Goal: Task Accomplishment & Management: Use online tool/utility

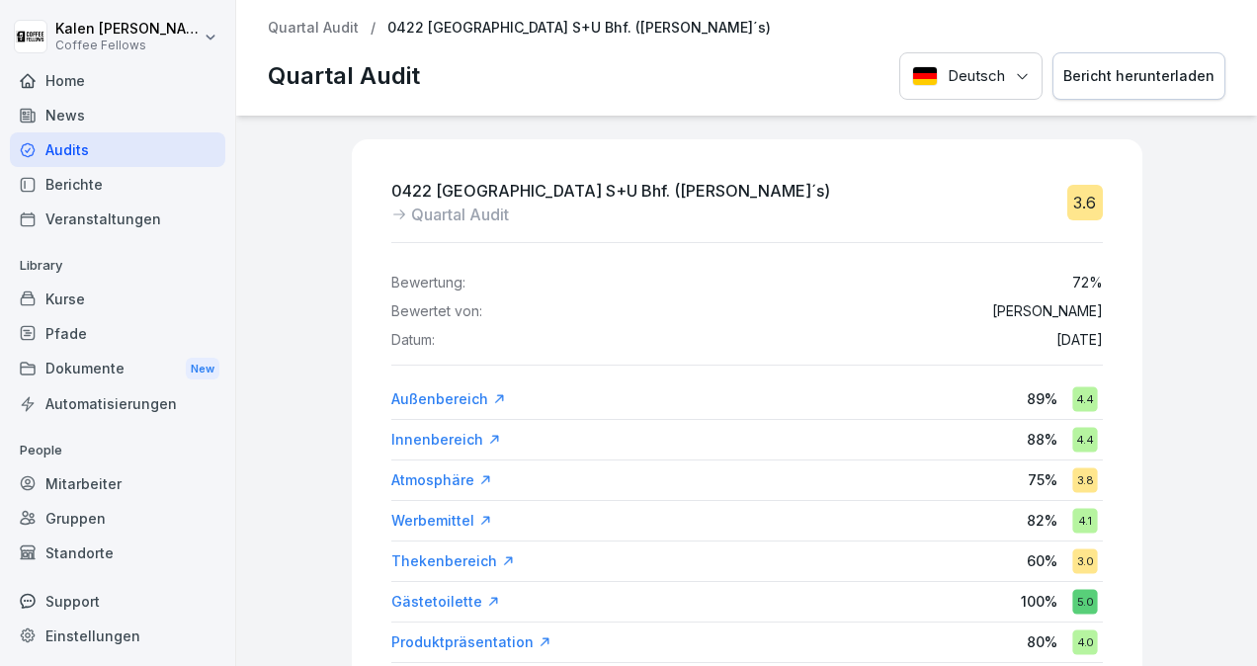
click at [87, 180] on div "Berichte" at bounding box center [117, 184] width 215 height 35
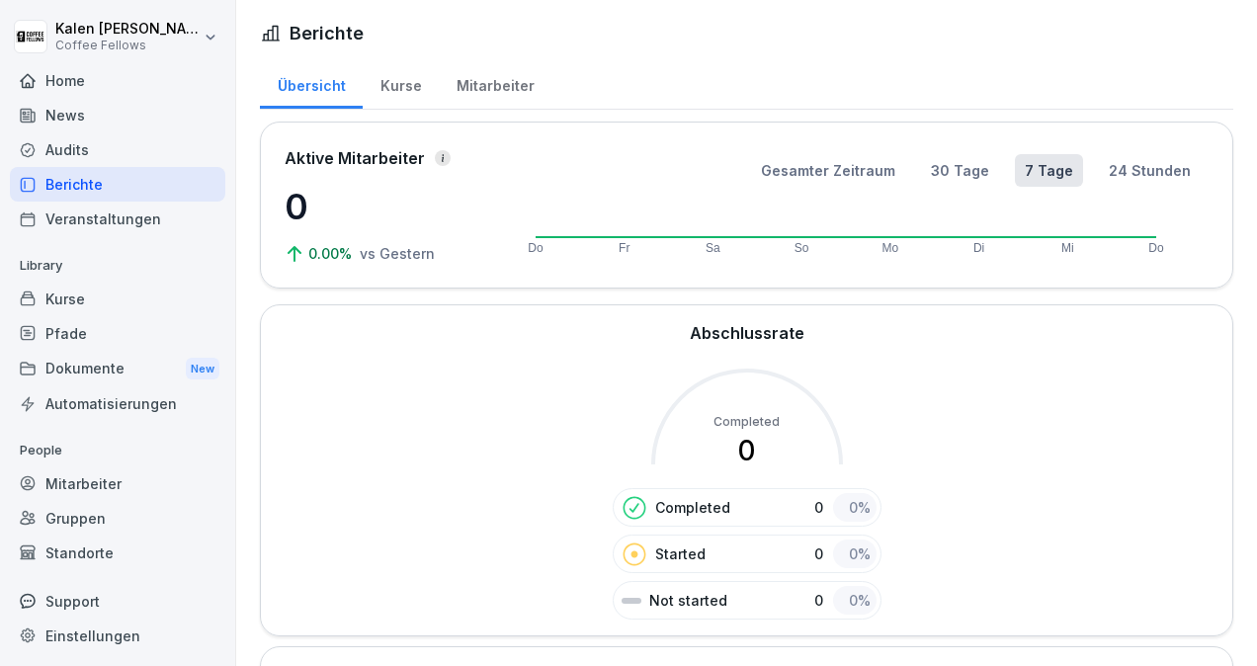
click at [67, 138] on div "Audits" at bounding box center [117, 149] width 215 height 35
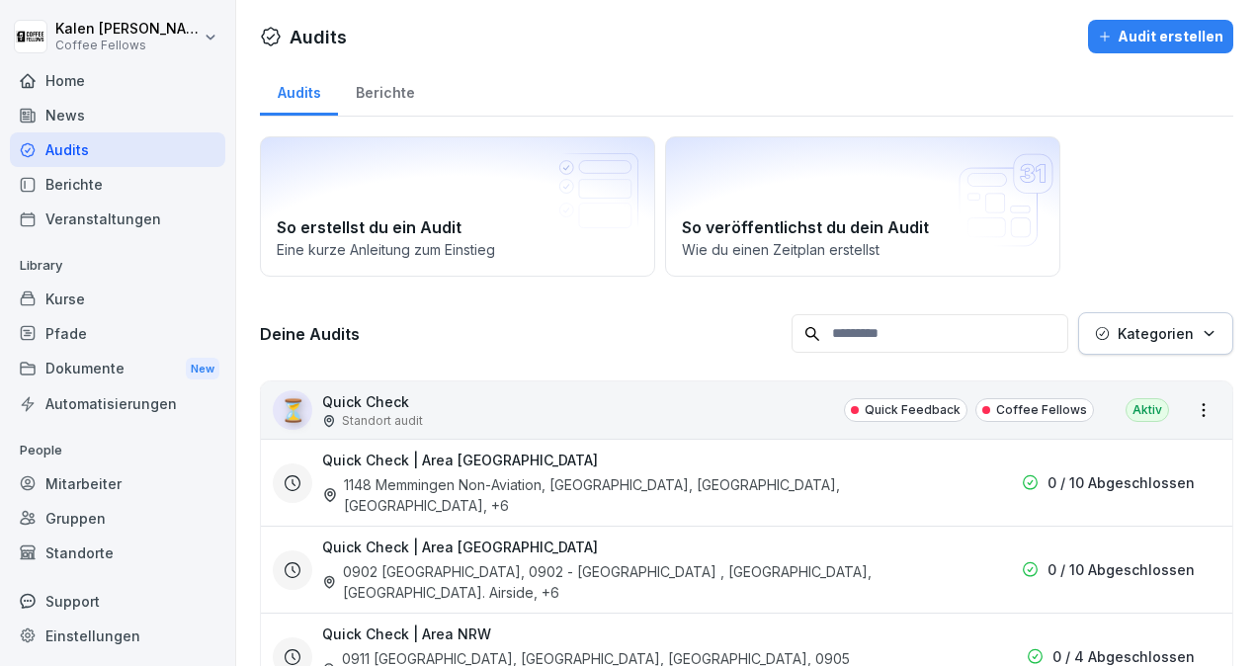
click at [71, 358] on div "Dokumente New" at bounding box center [117, 369] width 215 height 37
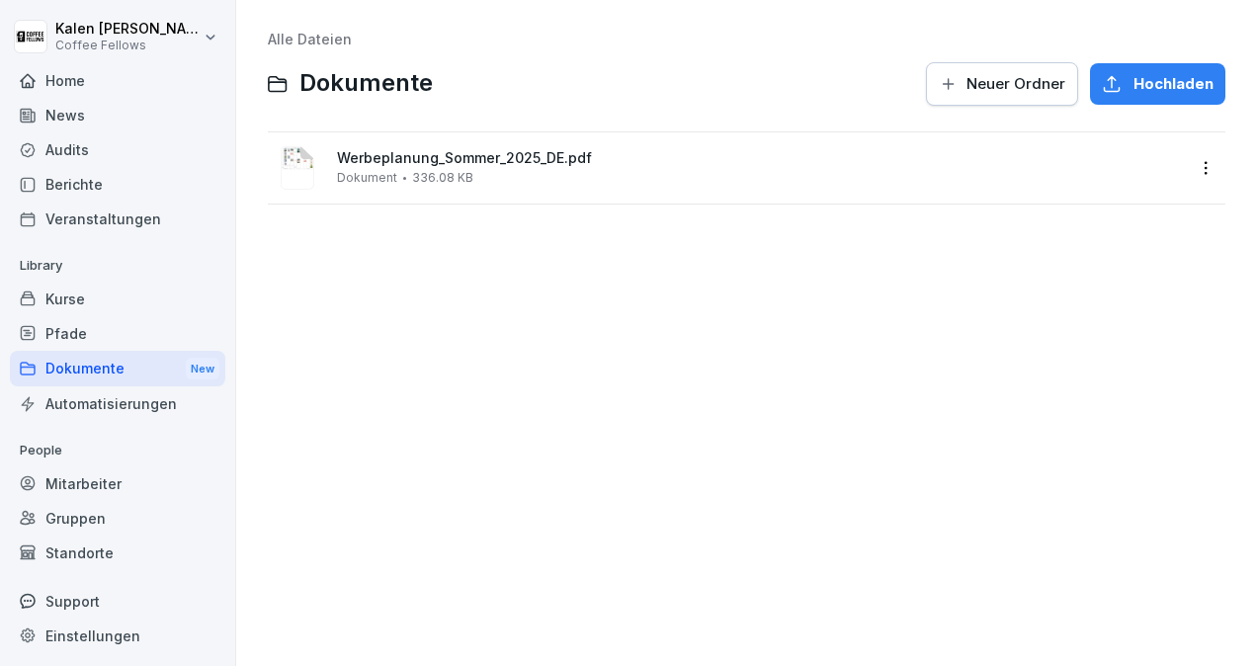
click at [63, 395] on div "Automatisierungen" at bounding box center [117, 403] width 215 height 35
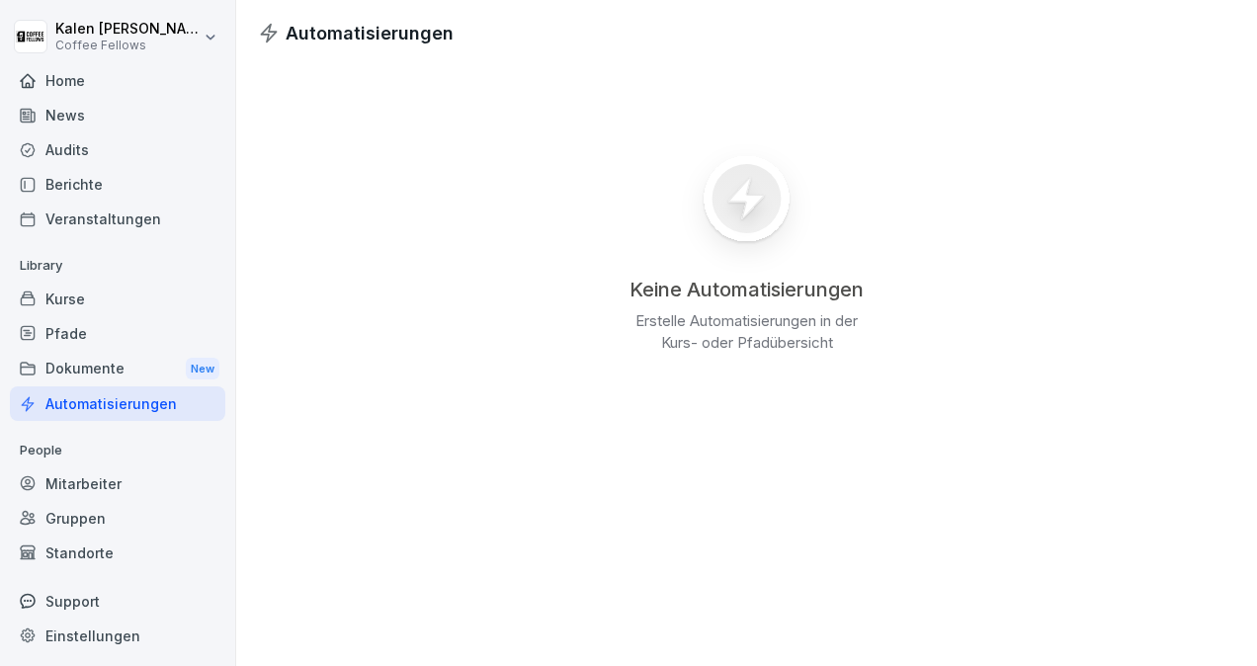
click at [67, 142] on div "Audits" at bounding box center [117, 149] width 215 height 35
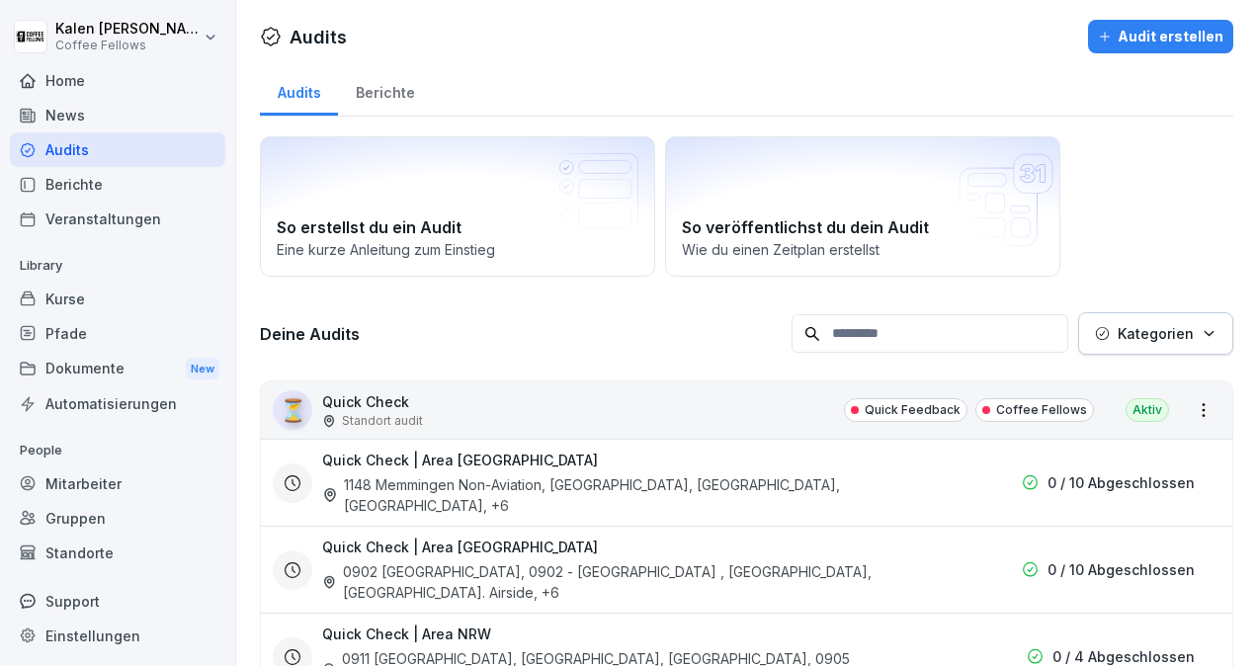
click at [378, 89] on div "Berichte" at bounding box center [385, 90] width 94 height 50
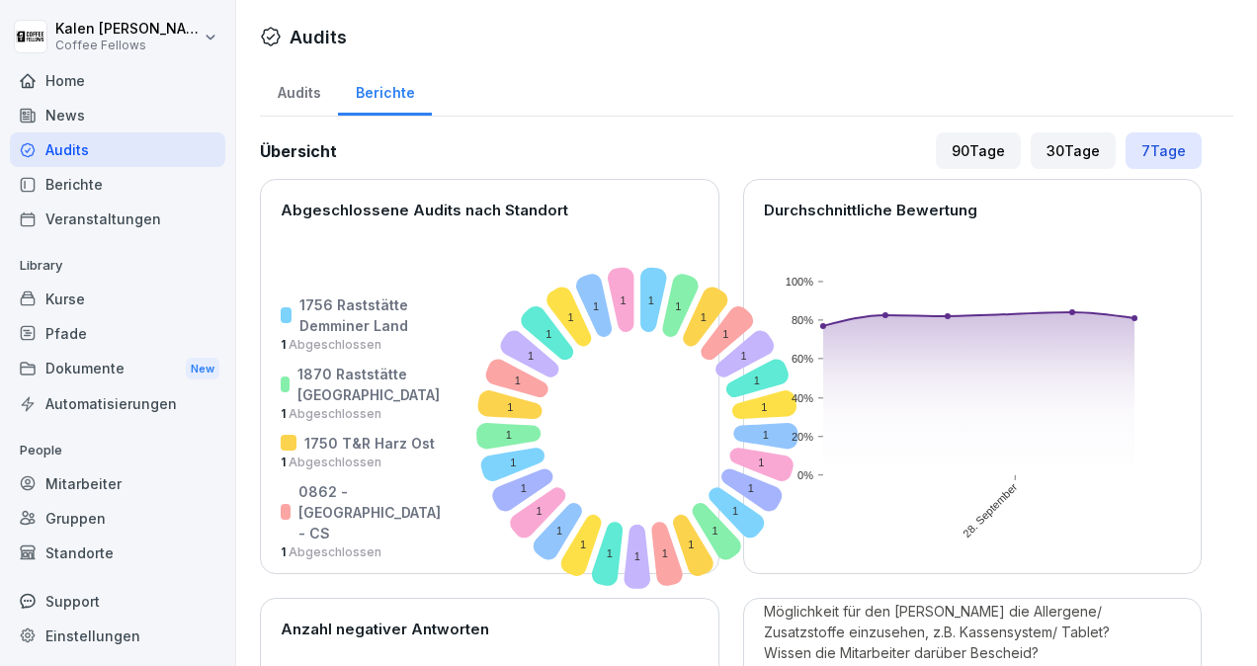
click at [303, 90] on div "Audits" at bounding box center [299, 90] width 78 height 50
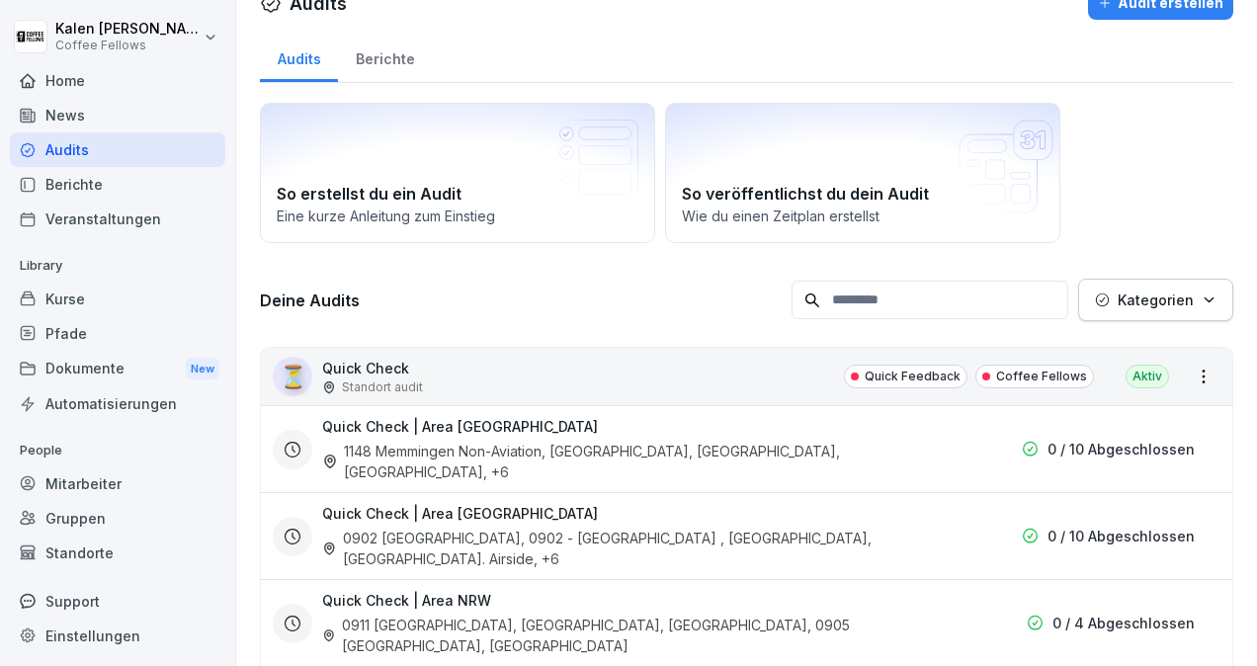
scroll to position [30, 0]
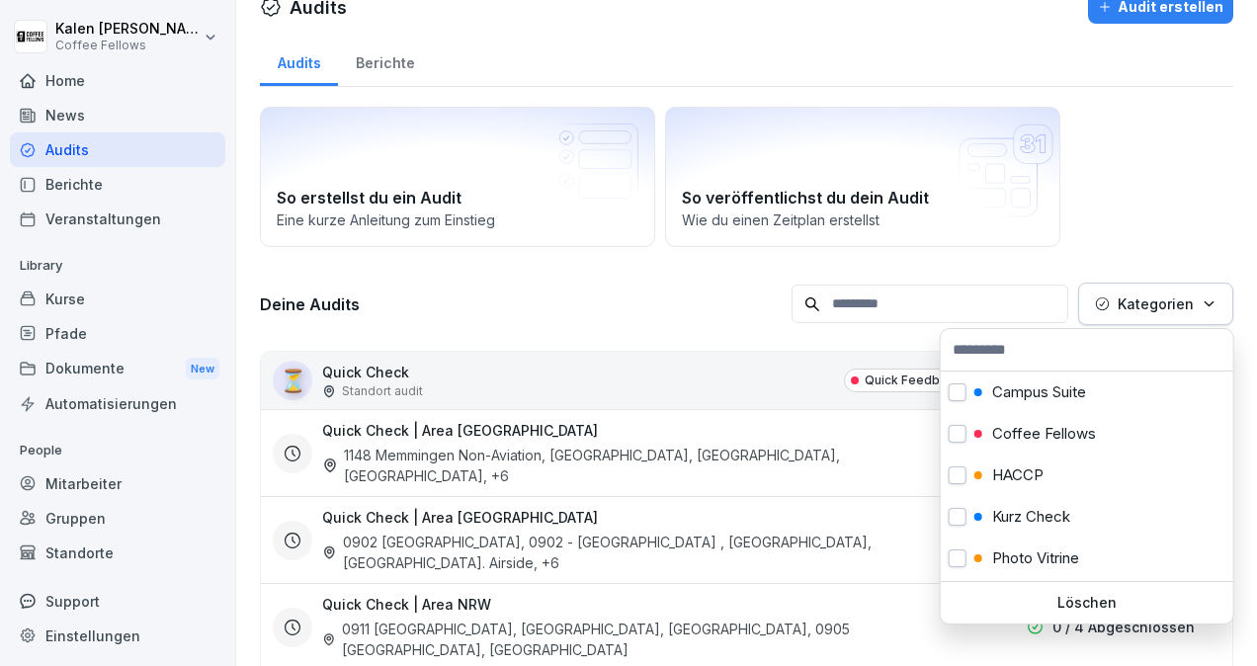
click at [1179, 296] on div "Kategorien" at bounding box center [1156, 304] width 122 height 21
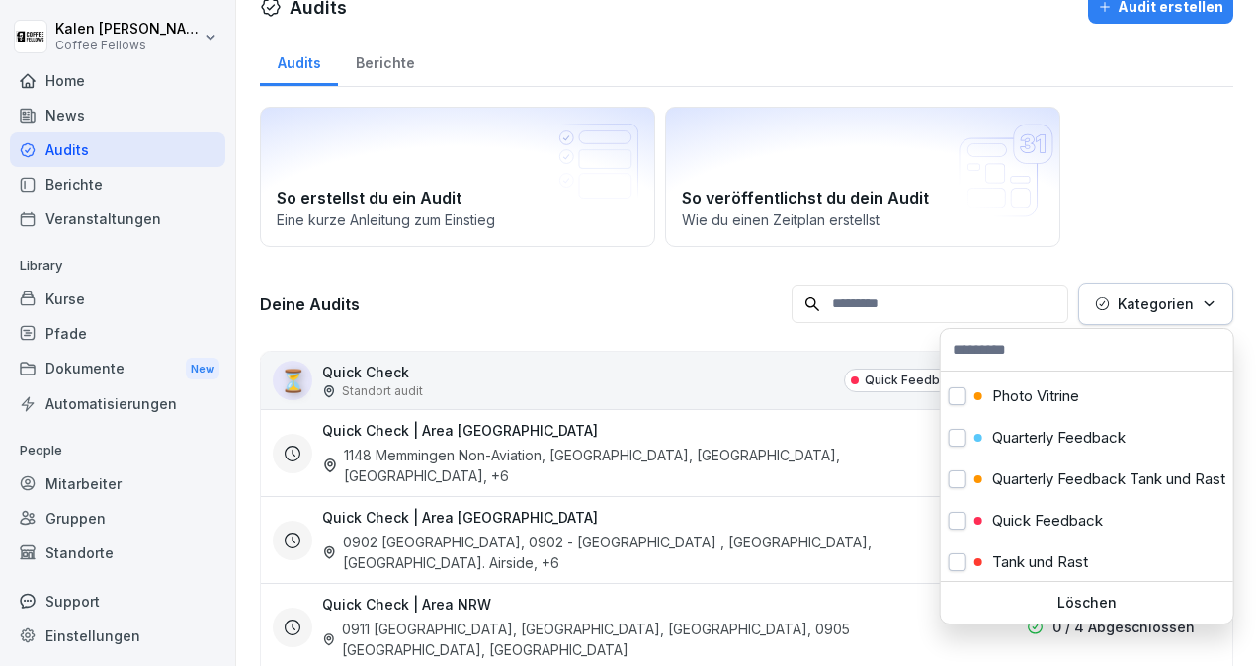
scroll to position [162, 0]
click at [959, 479] on button "button" at bounding box center [958, 480] width 18 height 18
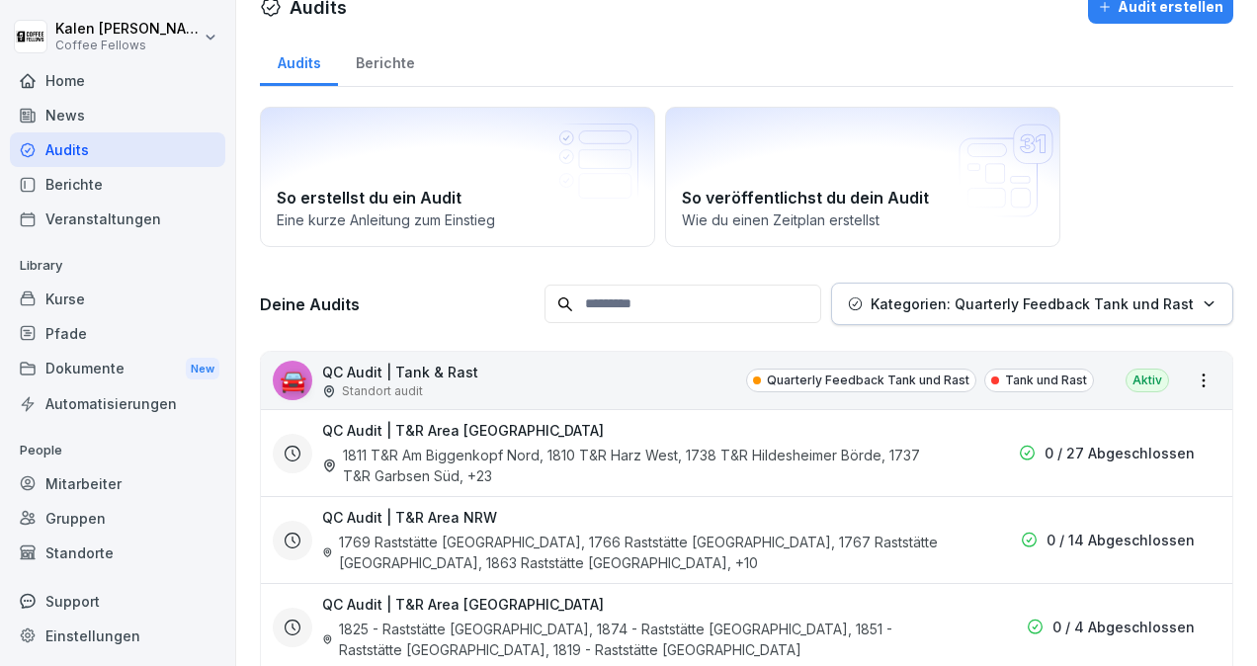
click at [714, 306] on html "[PERSON_NAME] Coffee Fellows Home News Audits Berichte Veranstaltungen Library …" at bounding box center [628, 333] width 1257 height 666
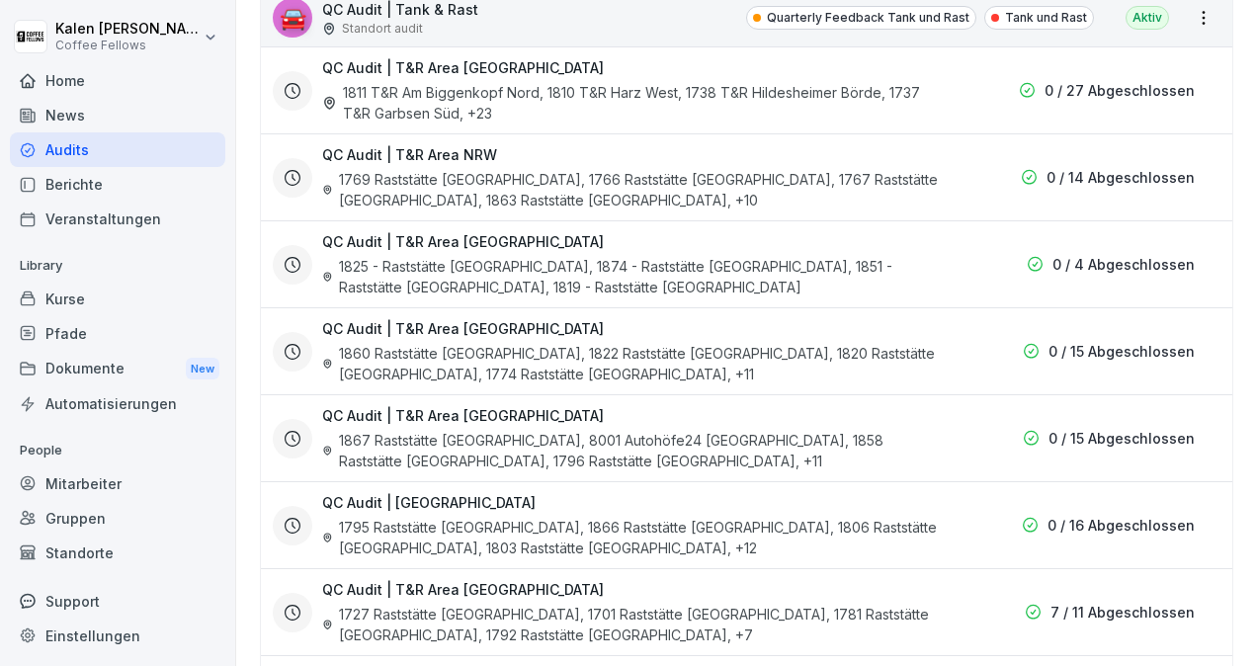
scroll to position [375, 0]
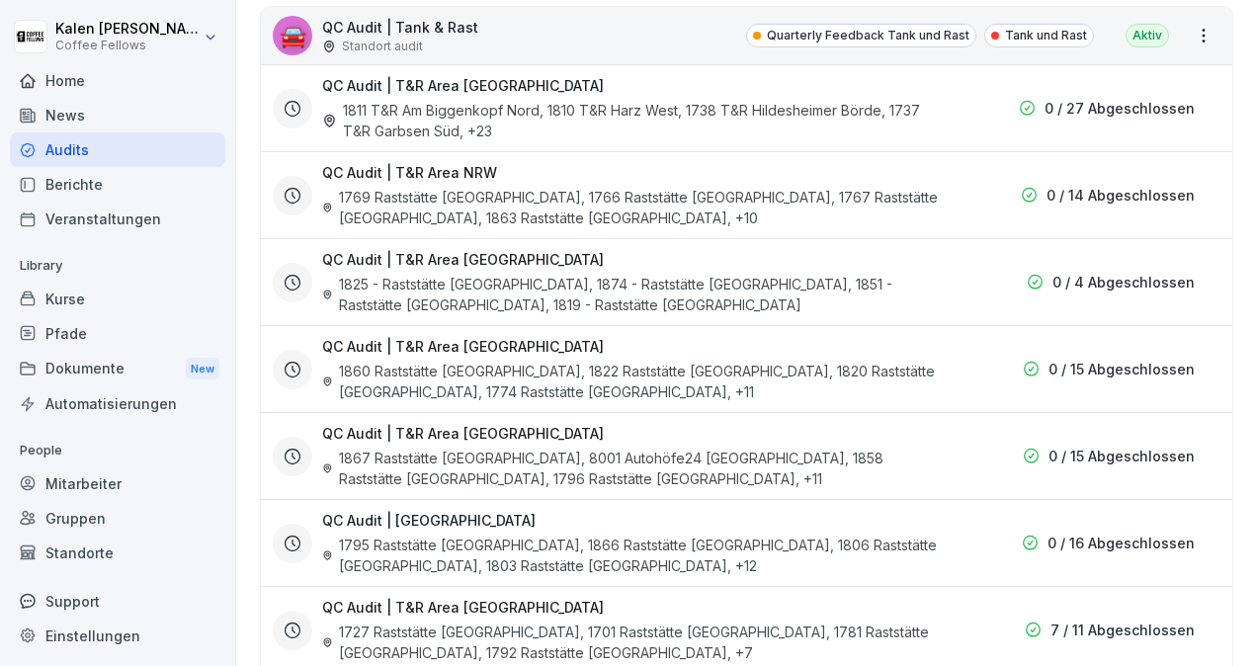
click at [718, 399] on div "QC Audit | [GEOGRAPHIC_DATA] 1860 Raststätte [GEOGRAPHIC_DATA], 1822 Raststätte…" at bounding box center [747, 368] width 972 height 87
click at [502, 347] on div "QC Audit | T&R Area [GEOGRAPHIC_DATA] 1860 Raststätte [GEOGRAPHIC_DATA], 1822 R…" at bounding box center [635, 369] width 626 height 66
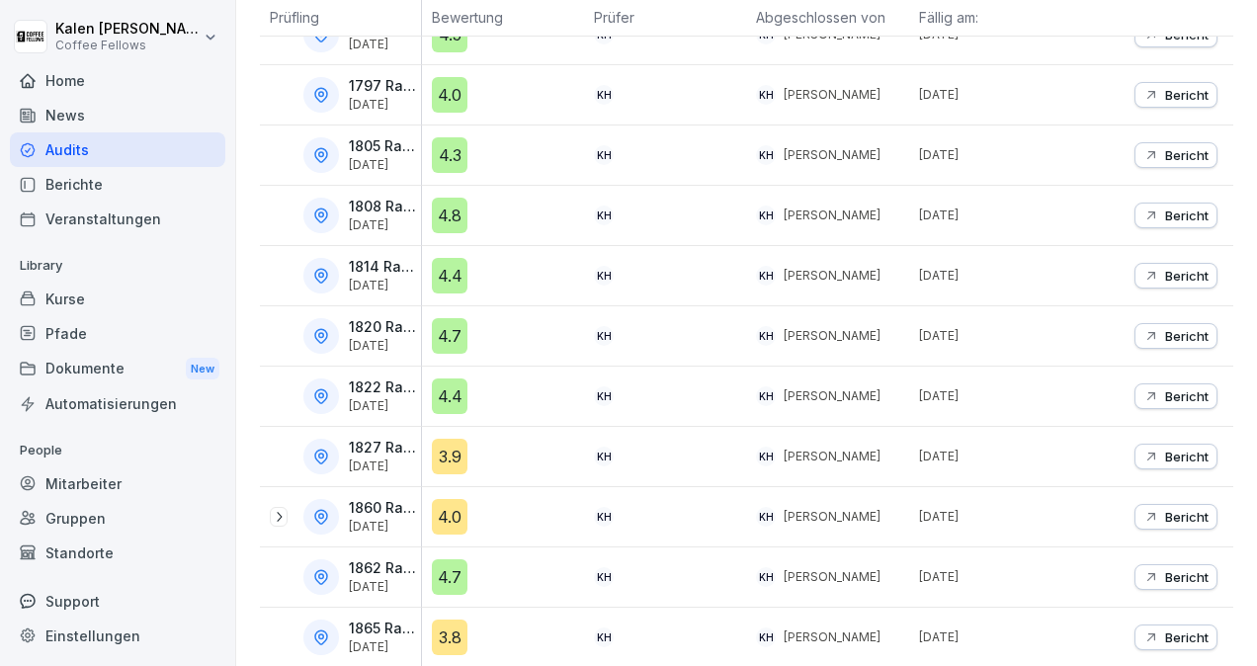
scroll to position [648, 0]
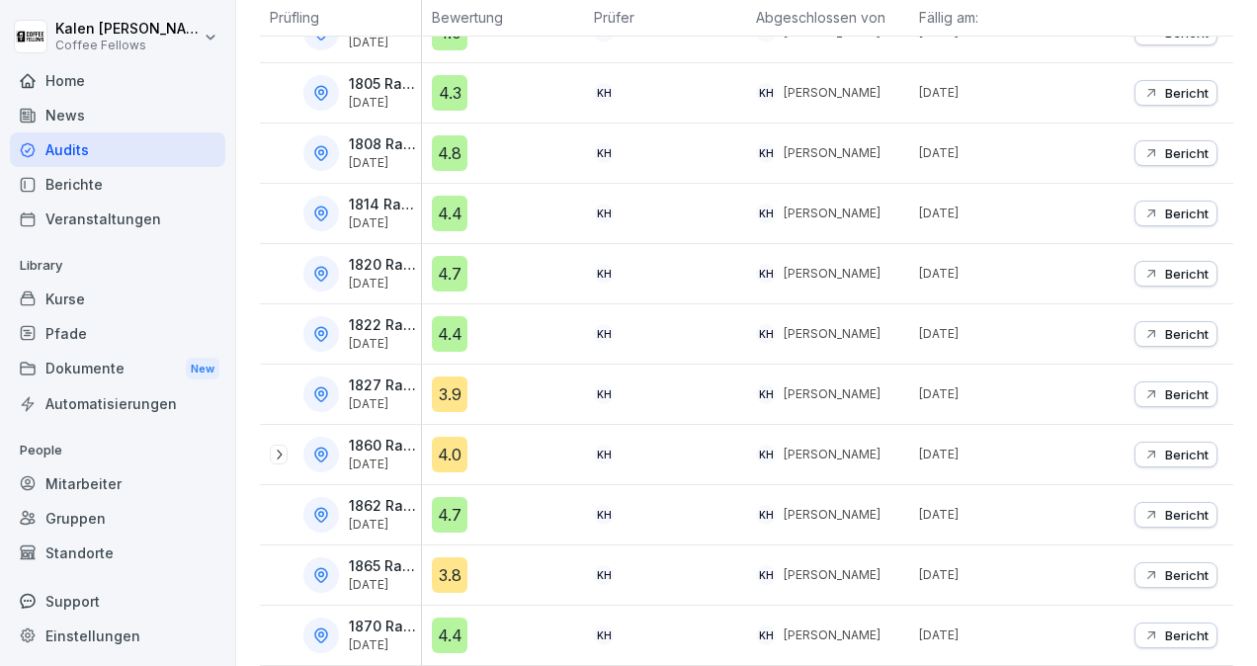
click at [378, 619] on p "1870 Raststätte [GEOGRAPHIC_DATA]" at bounding box center [383, 627] width 68 height 17
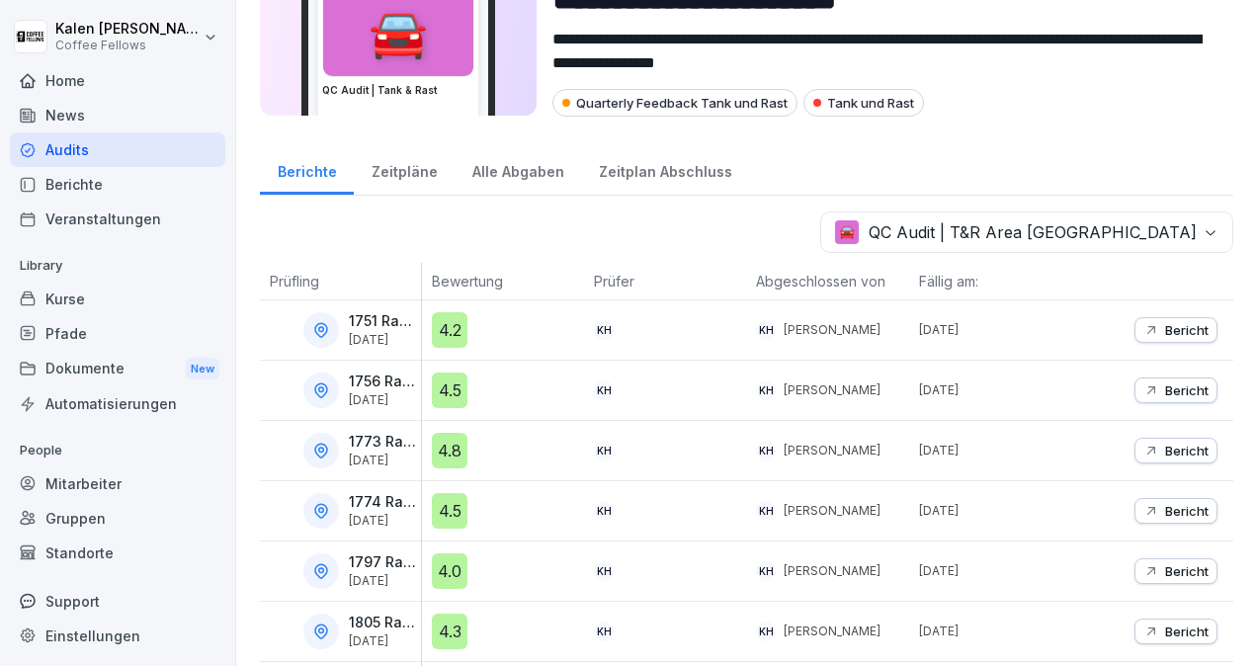
scroll to position [103, 0]
click at [397, 172] on div "Zeitpläne" at bounding box center [404, 169] width 101 height 50
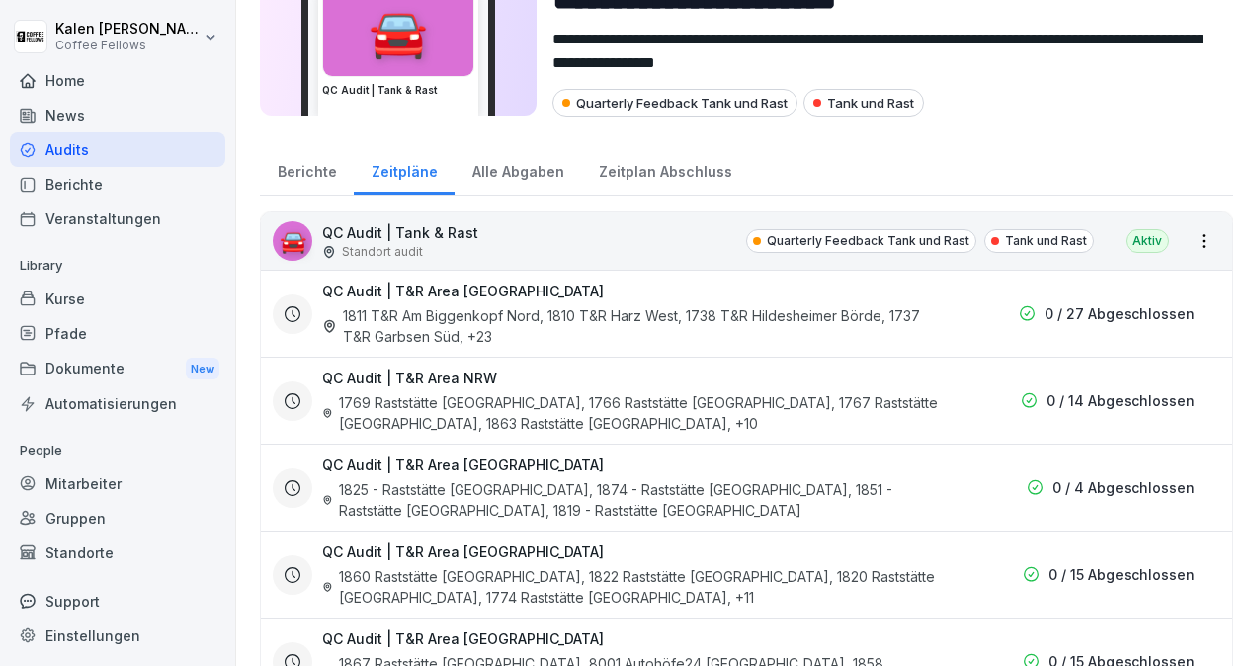
click at [288, 174] on div "Berichte" at bounding box center [307, 169] width 94 height 50
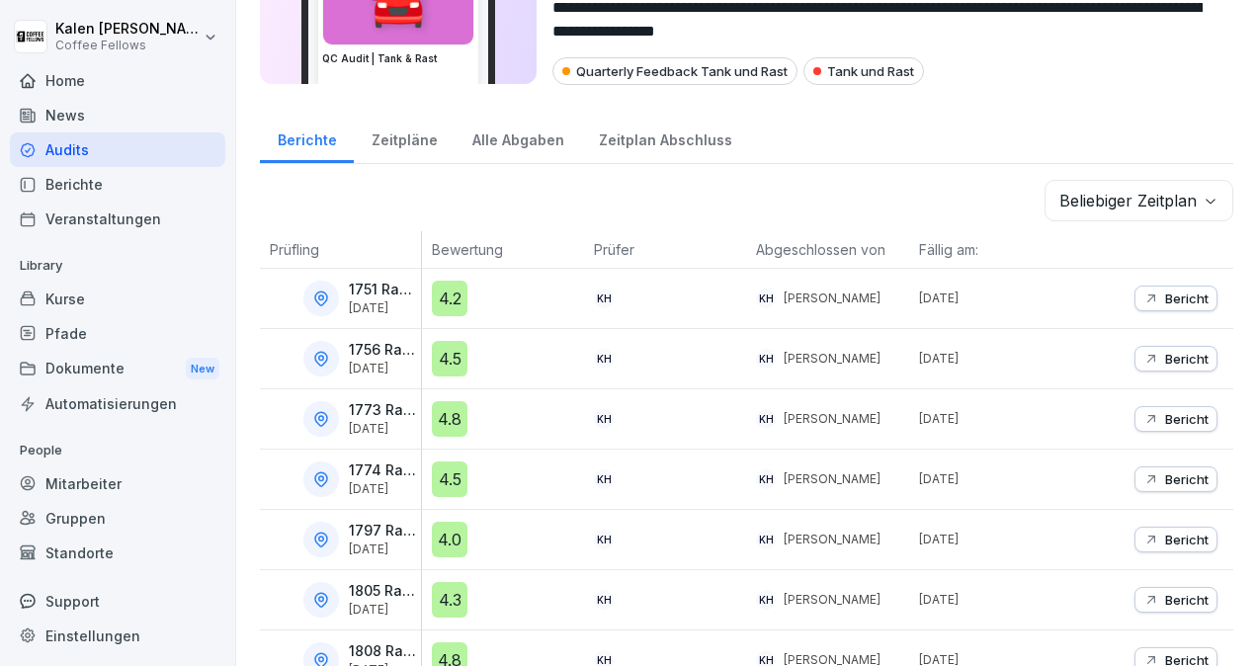
scroll to position [130, 0]
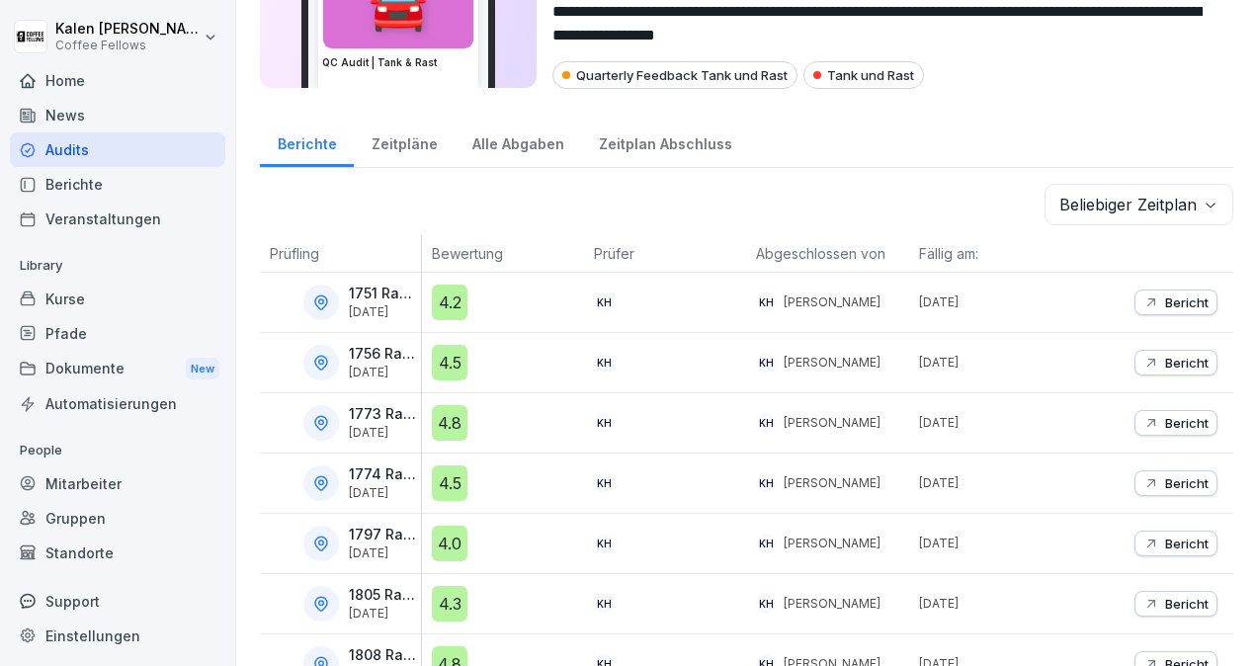
click at [1165, 303] on p "Bericht" at bounding box center [1186, 303] width 43 height 16
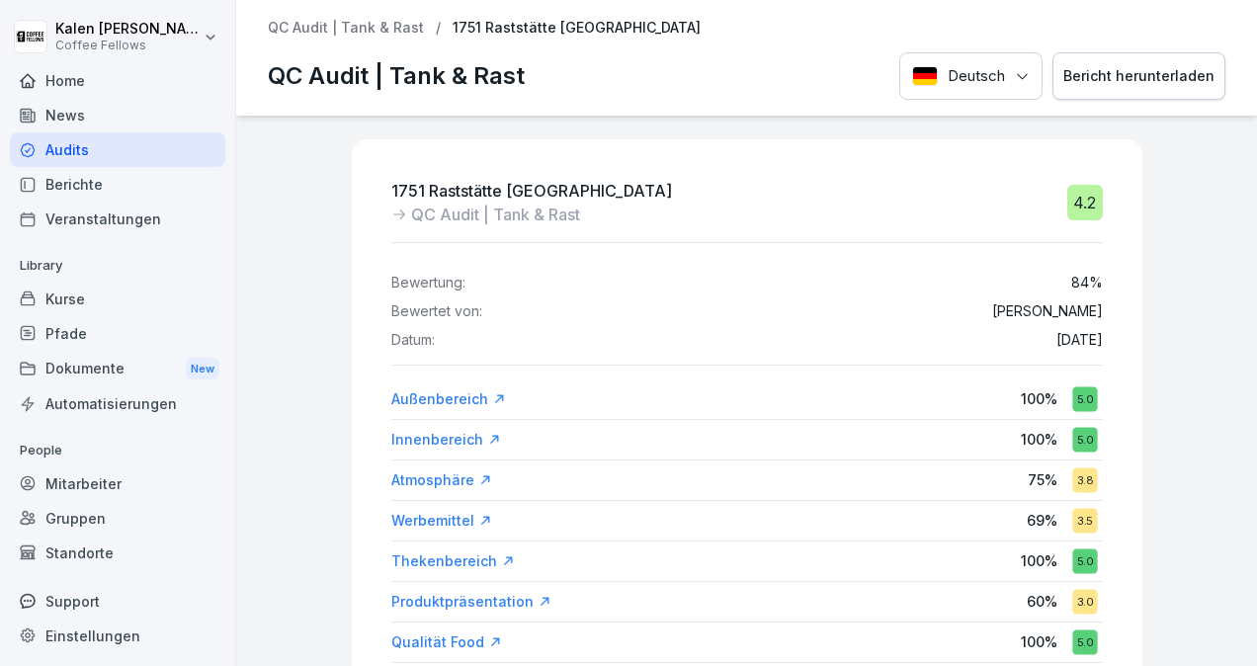
click at [1125, 80] on div "Bericht herunterladen" at bounding box center [1139, 76] width 151 height 22
